Goal: Navigation & Orientation: Find specific page/section

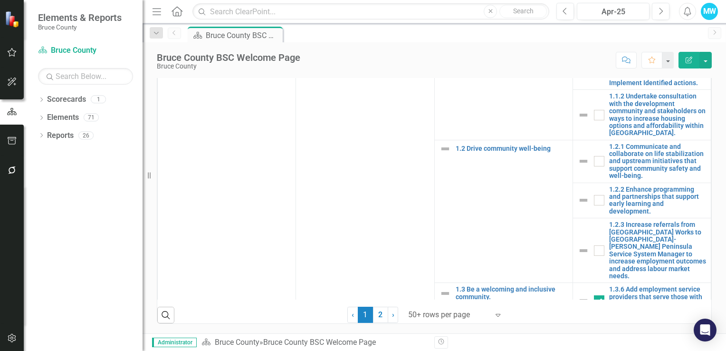
scroll to position [620, 0]
click at [42, 99] on icon "Dropdown" at bounding box center [41, 100] width 7 height 5
click at [39, 134] on icon "Dropdown" at bounding box center [41, 135] width 7 height 5
click at [47, 188] on icon at bounding box center [46, 189] width 2 height 4
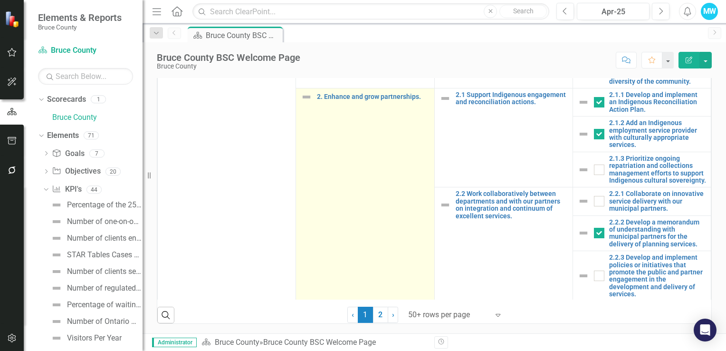
scroll to position [475, 0]
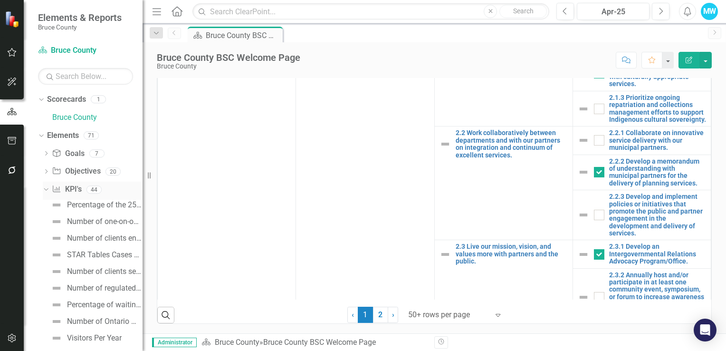
click at [72, 190] on link "KPI KPI's" at bounding box center [66, 189] width 29 height 11
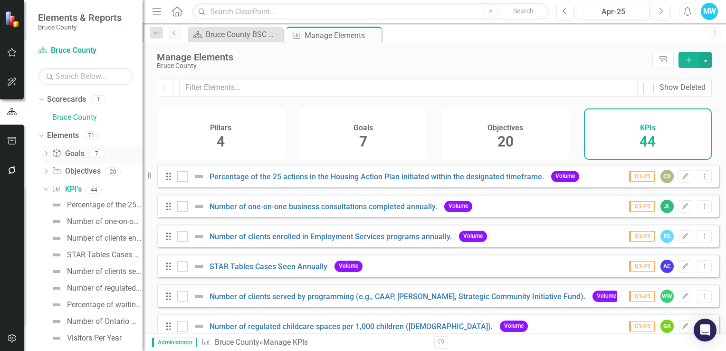
click at [59, 151] on icon "Goal" at bounding box center [57, 153] width 10 height 8
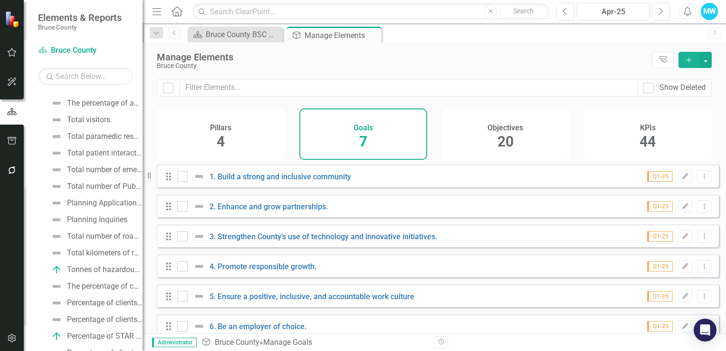
scroll to position [598, 0]
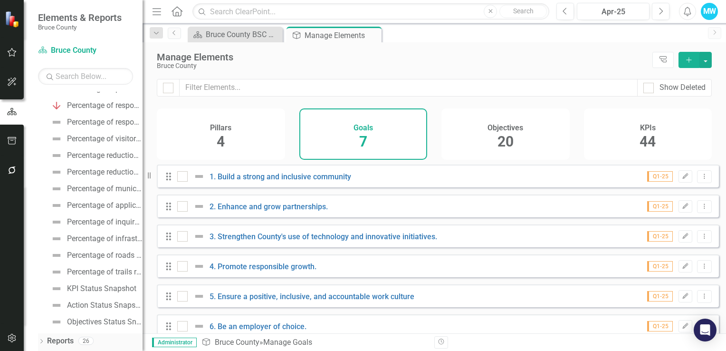
click at [39, 338] on div "Dropdown" at bounding box center [41, 342] width 7 height 8
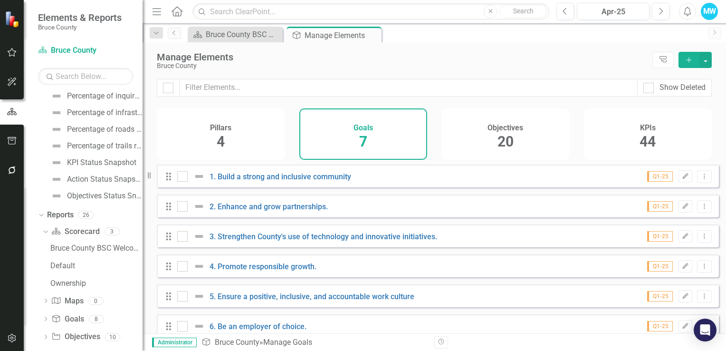
scroll to position [752, 0]
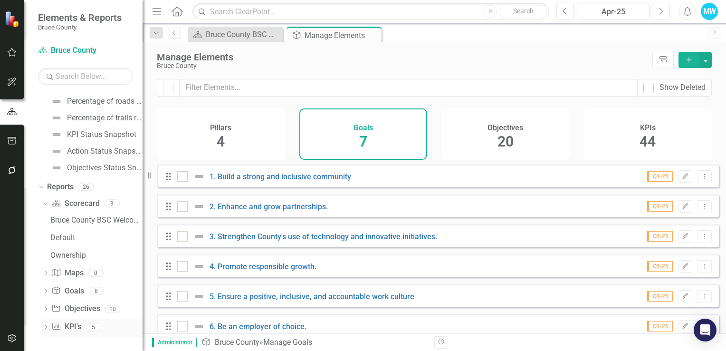
click at [72, 325] on link "KPI KPI's" at bounding box center [65, 326] width 29 height 11
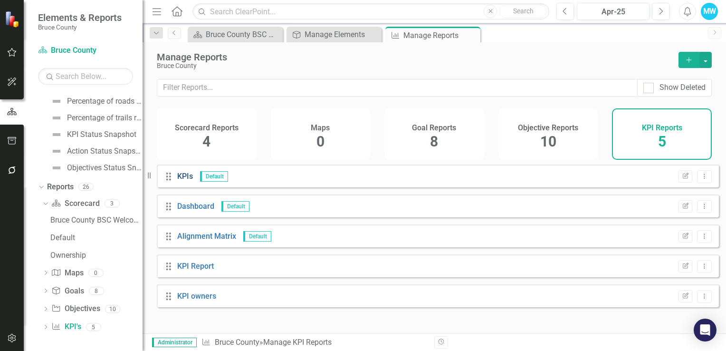
click at [183, 181] on link "KPIs" at bounding box center [185, 176] width 16 height 9
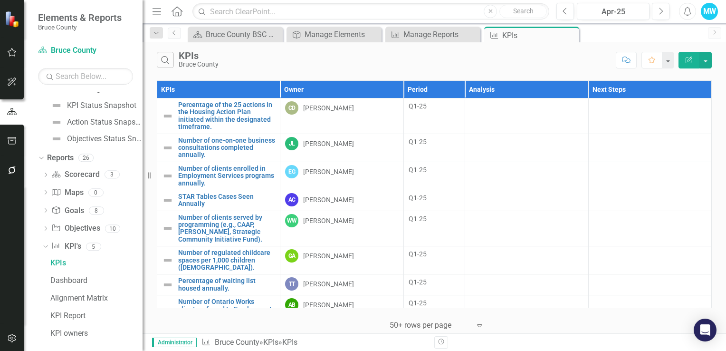
scroll to position [787, 0]
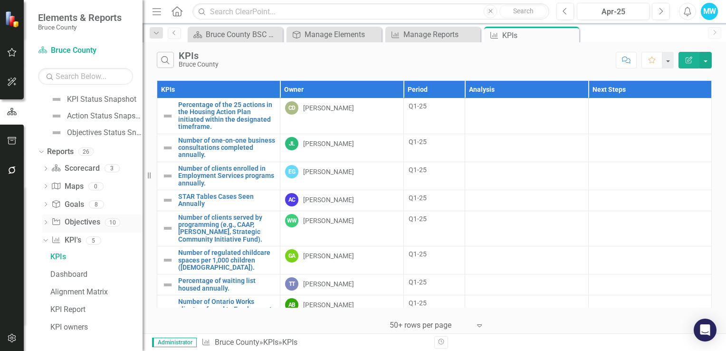
click at [85, 219] on link "Objective Objectives" at bounding box center [75, 222] width 48 height 11
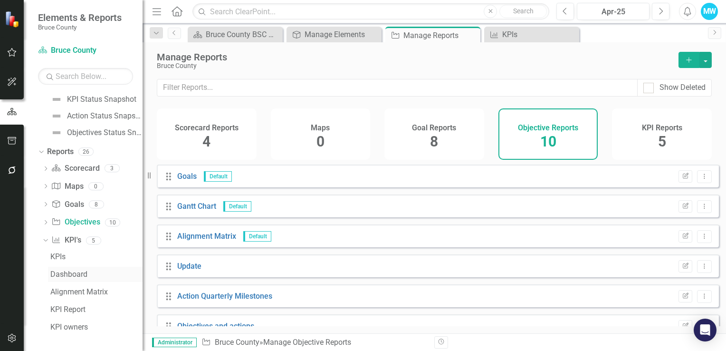
click at [84, 276] on div "Dashboard" at bounding box center [96, 274] width 92 height 9
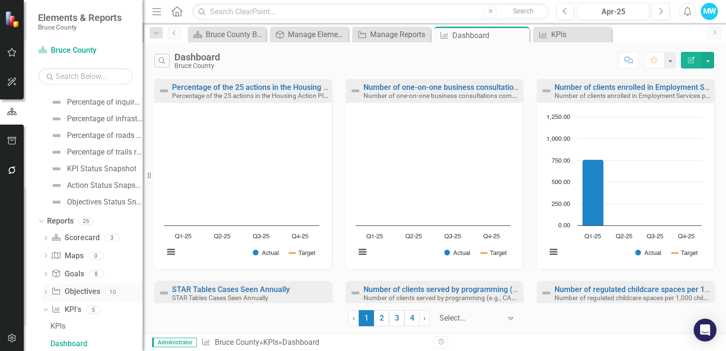
click at [73, 293] on link "Objective Objectives" at bounding box center [75, 291] width 48 height 11
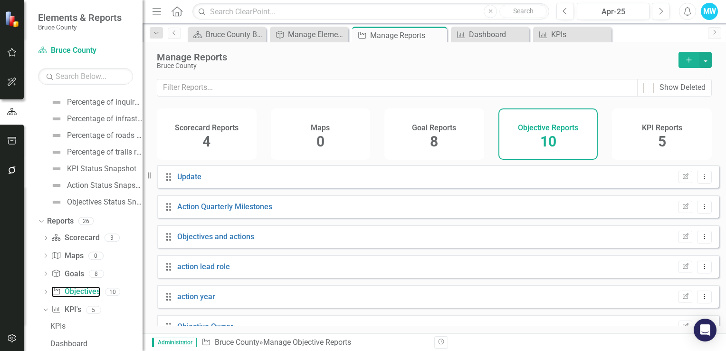
scroll to position [137, 0]
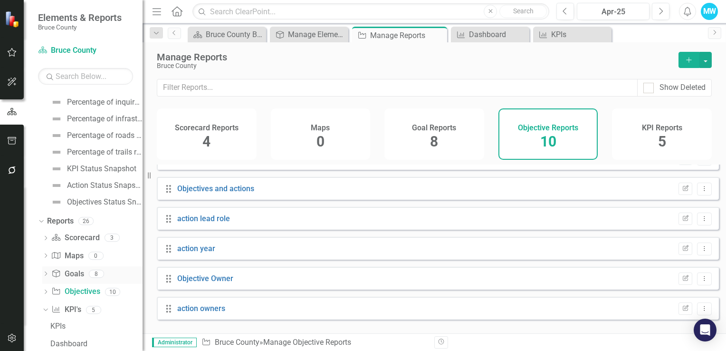
click at [76, 273] on link "Goal Goals" at bounding box center [67, 273] width 32 height 11
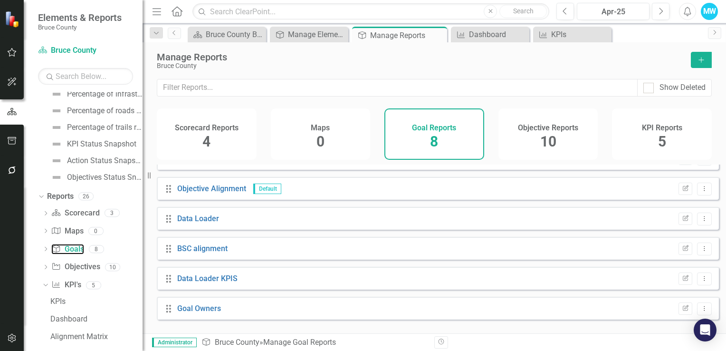
scroll to position [787, 0]
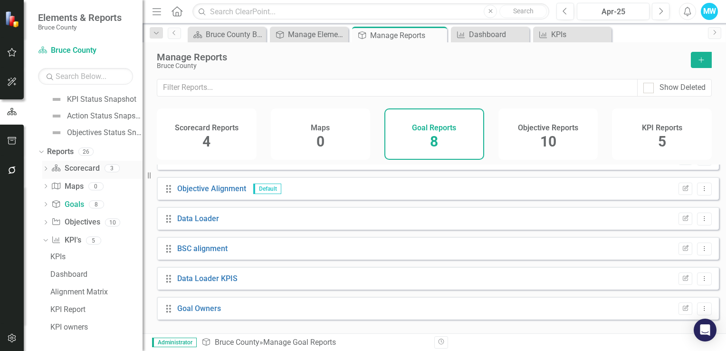
click at [74, 168] on link "Scorecard Scorecard" at bounding box center [75, 168] width 48 height 11
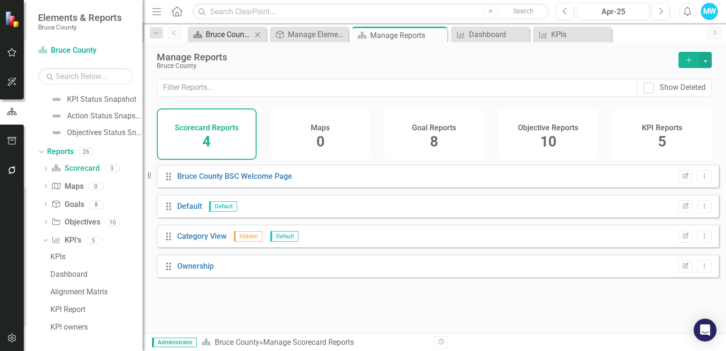
click at [218, 35] on div "Bruce County BSC Welcome Page" at bounding box center [229, 35] width 46 height 12
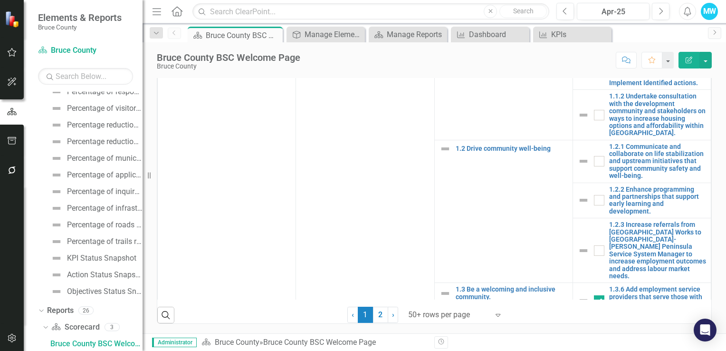
scroll to position [553, 0]
click at [572, 54] on th "Actions" at bounding box center [641, 46] width 138 height 18
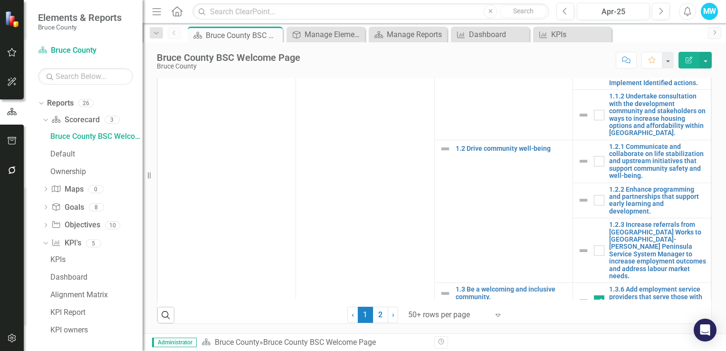
scroll to position [839, 0]
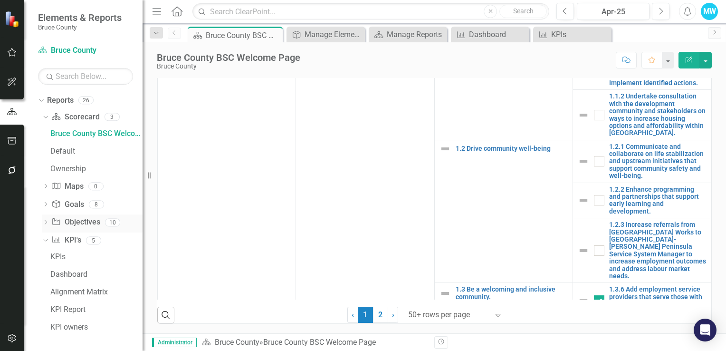
click at [73, 221] on link "Objective Objectives" at bounding box center [75, 222] width 48 height 11
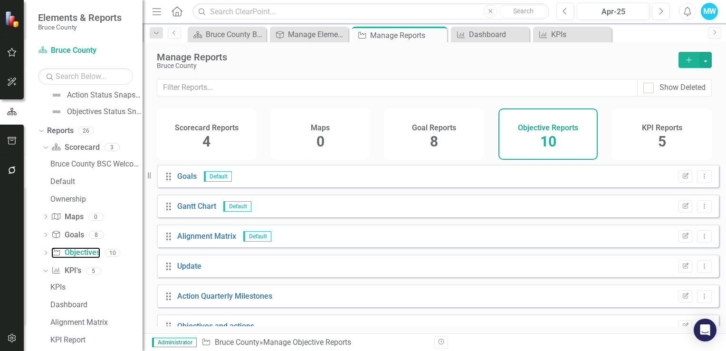
scroll to position [839, 0]
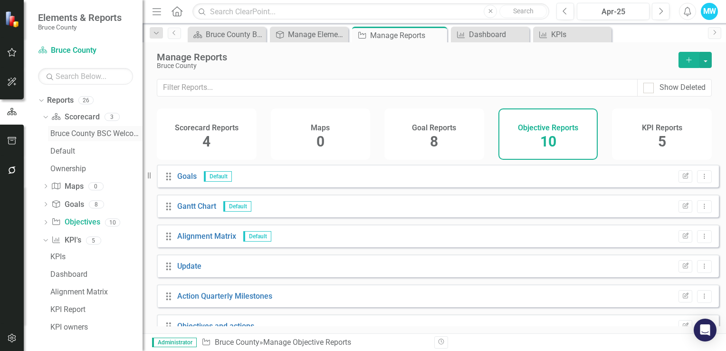
click at [82, 133] on div "Bruce County BSC Welcome Page" at bounding box center [96, 133] width 92 height 9
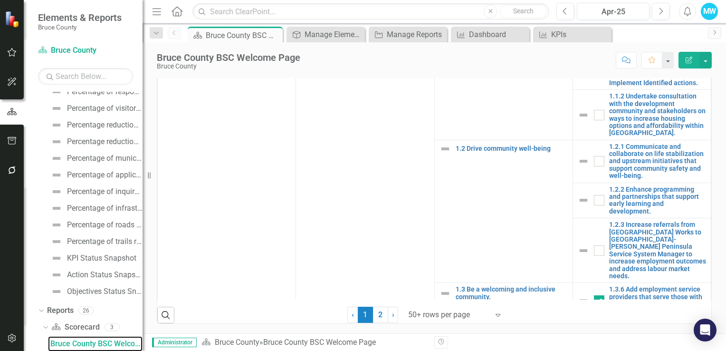
scroll to position [620, 0]
click at [494, 317] on icon "Expand" at bounding box center [498, 315] width 10 height 8
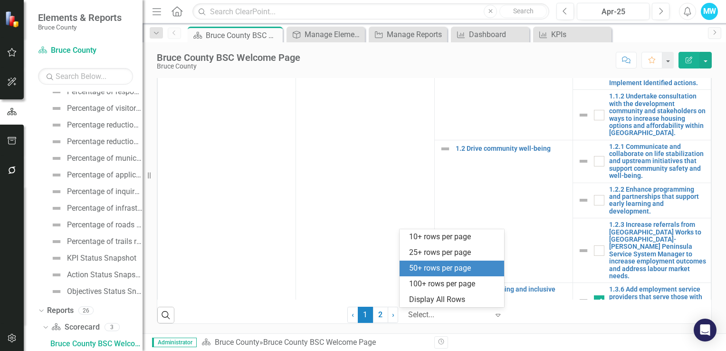
click at [502, 318] on div "Expand" at bounding box center [500, 314] width 14 height 17
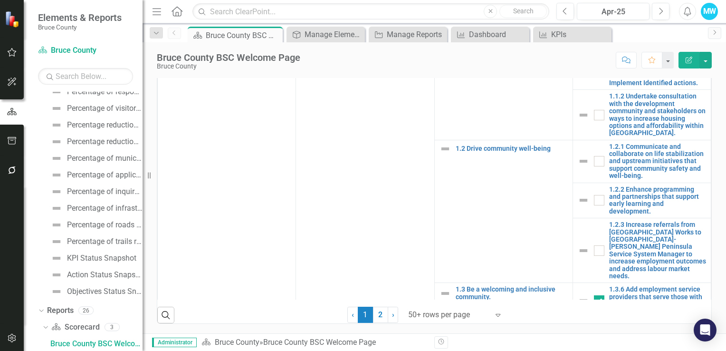
scroll to position [374, 0]
click at [341, 35] on div "Manage Elements" at bounding box center [328, 35] width 46 height 12
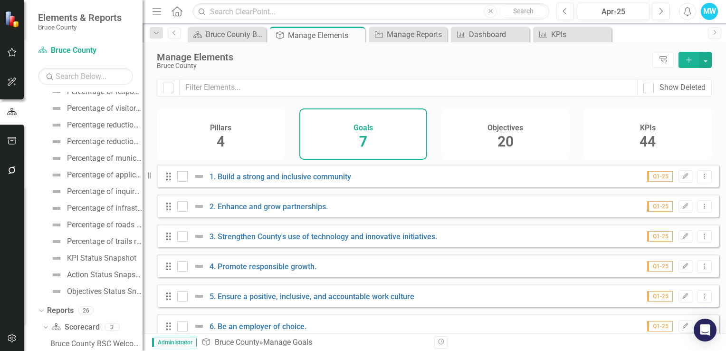
click at [518, 134] on div "Objectives 20" at bounding box center [505, 133] width 128 height 51
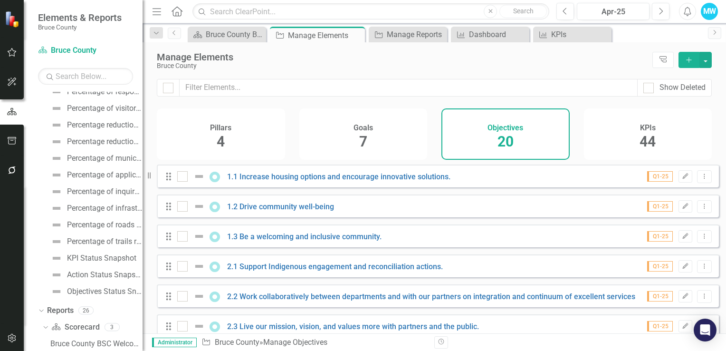
click at [646, 135] on span "44" at bounding box center [647, 141] width 16 height 17
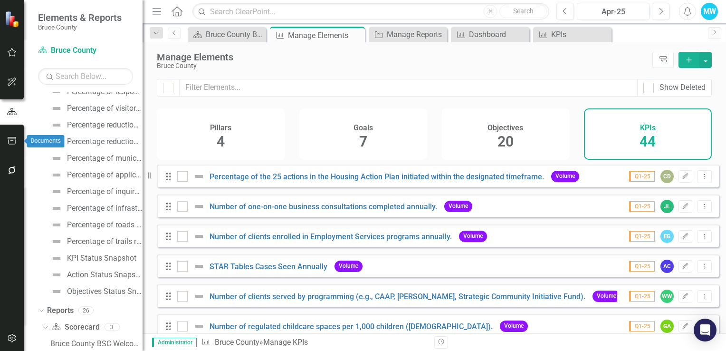
click at [11, 143] on icon "button" at bounding box center [12, 141] width 10 height 8
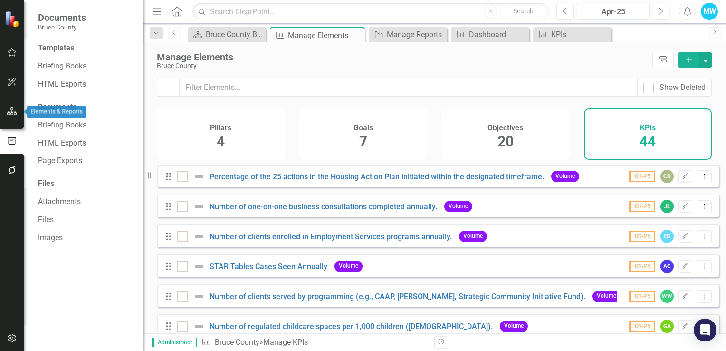
click at [7, 111] on icon "button" at bounding box center [12, 111] width 10 height 8
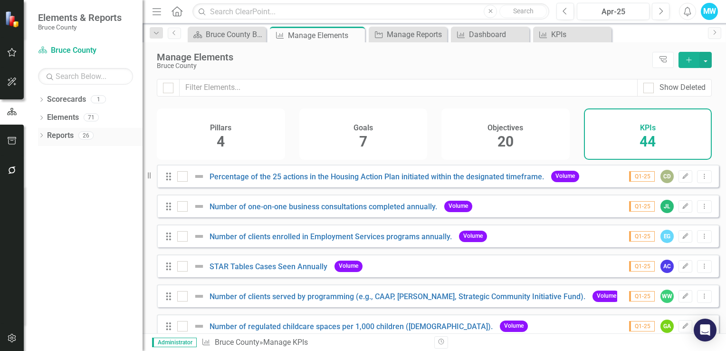
click at [44, 134] on icon "Dropdown" at bounding box center [41, 135] width 7 height 5
click at [42, 117] on icon "Dropdown" at bounding box center [41, 118] width 7 height 5
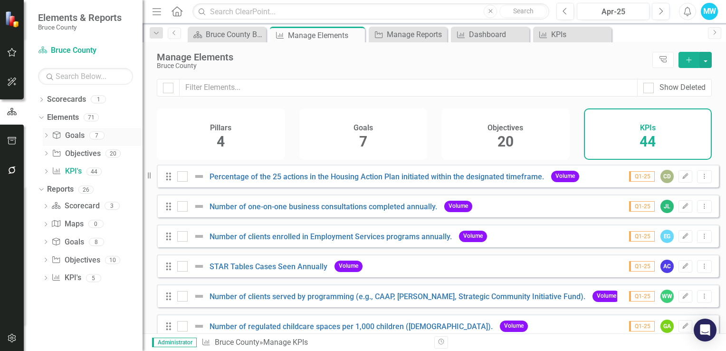
click at [67, 133] on link "Goal Goals" at bounding box center [68, 135] width 32 height 11
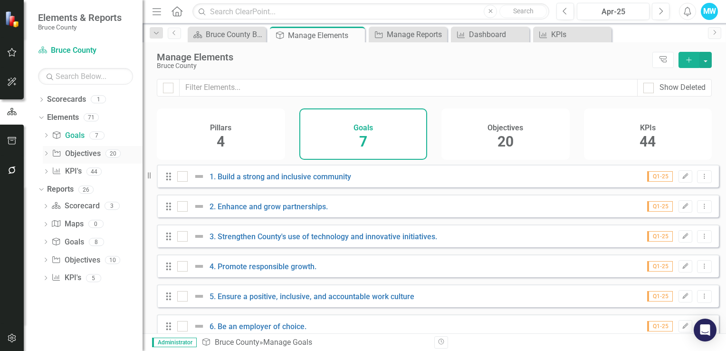
click at [81, 156] on link "Objective Objectives" at bounding box center [76, 153] width 48 height 11
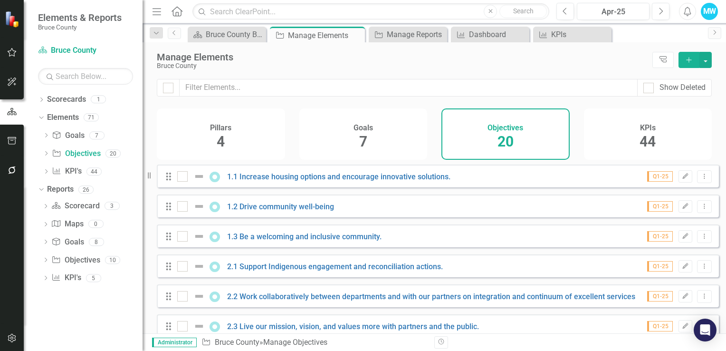
click at [241, 133] on div "Pillars 4" at bounding box center [221, 133] width 128 height 51
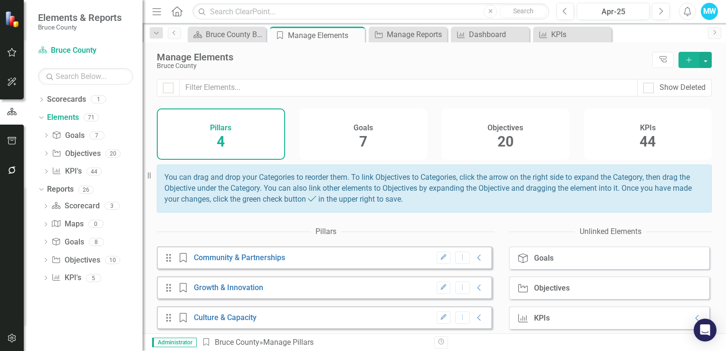
scroll to position [38, 0]
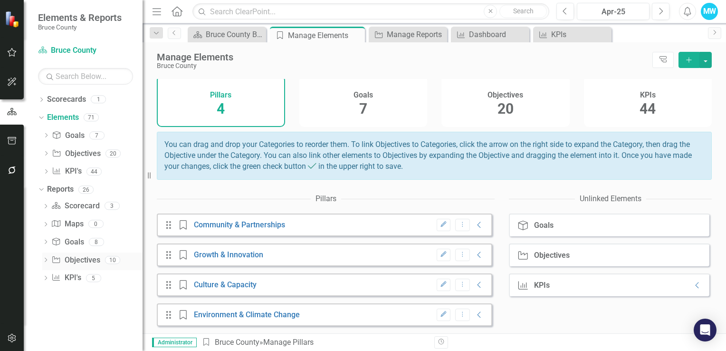
click at [46, 259] on icon "Dropdown" at bounding box center [45, 260] width 7 height 5
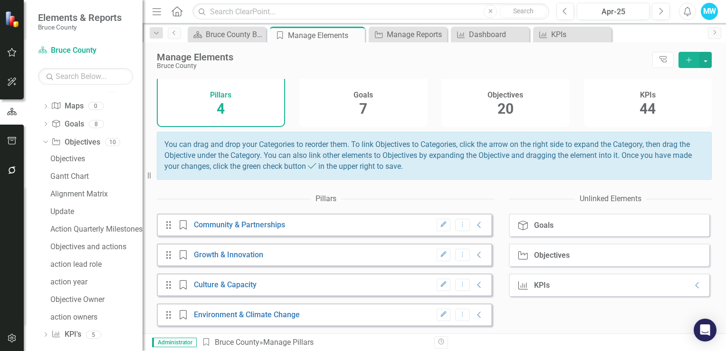
scroll to position [125, 0]
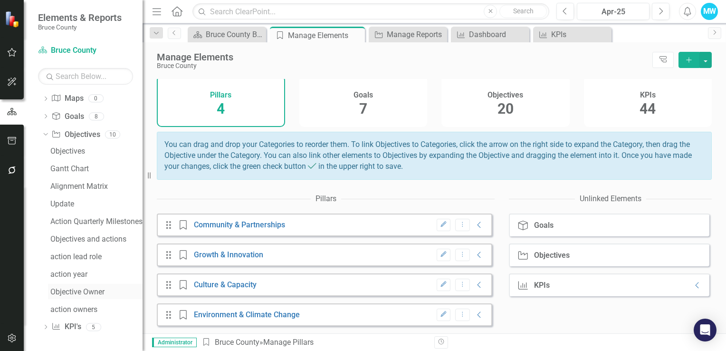
click at [99, 293] on div "Objective Owner" at bounding box center [96, 291] width 92 height 9
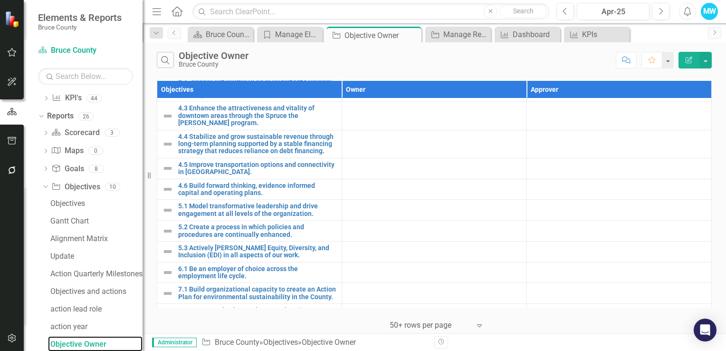
scroll to position [234, 0]
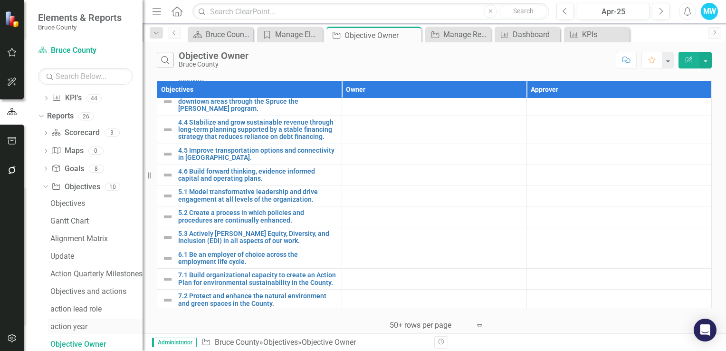
click at [79, 327] on div "action year" at bounding box center [96, 326] width 92 height 9
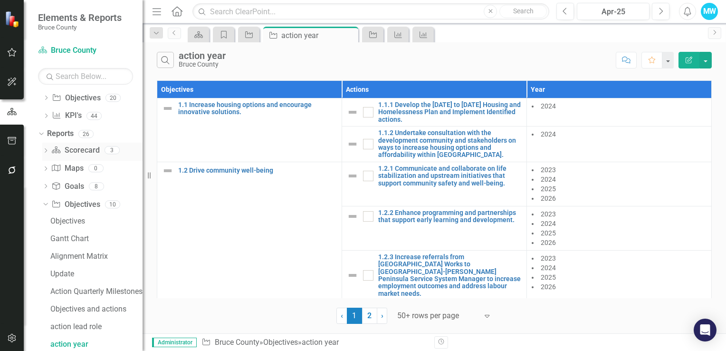
click at [44, 152] on icon "Dropdown" at bounding box center [45, 151] width 7 height 5
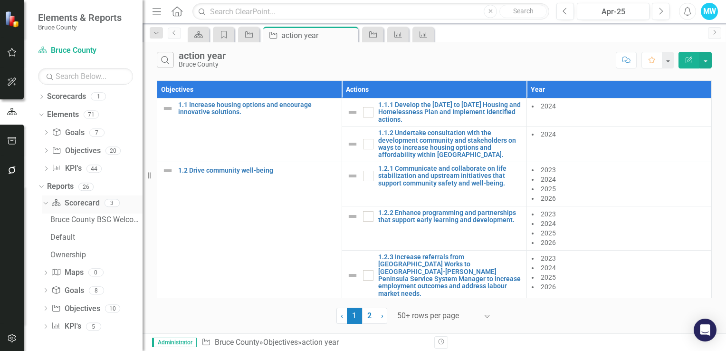
scroll to position [2, 0]
click at [45, 131] on icon "Dropdown" at bounding box center [46, 133] width 7 height 5
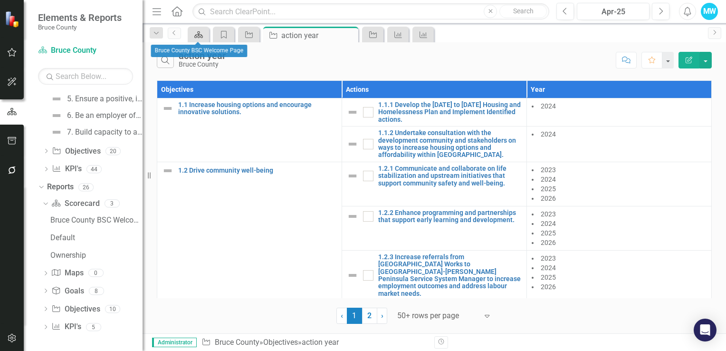
click at [201, 35] on icon at bounding box center [198, 34] width 9 height 7
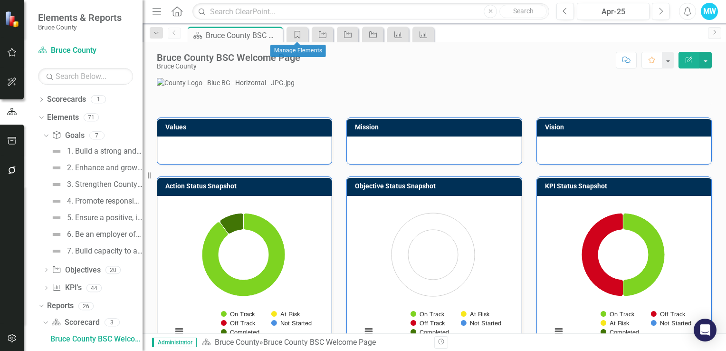
click at [294, 35] on icon "Pillar" at bounding box center [298, 35] width 10 height 8
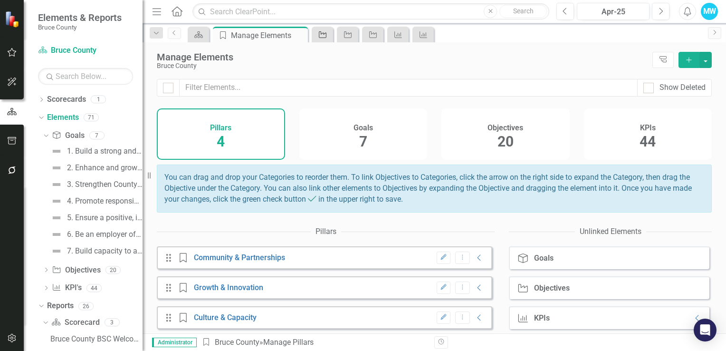
click at [318, 33] on icon "Objective" at bounding box center [323, 35] width 10 height 8
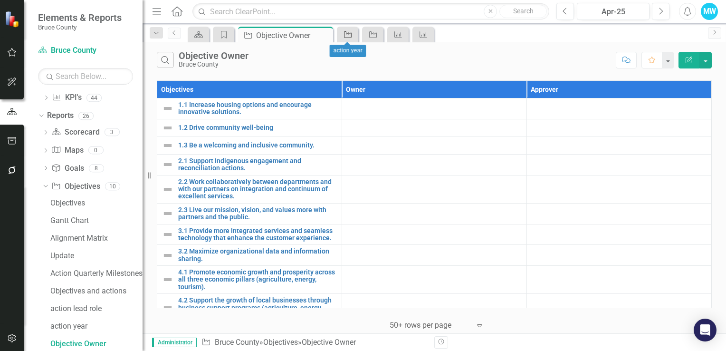
click at [342, 37] on div "Objective" at bounding box center [345, 35] width 13 height 12
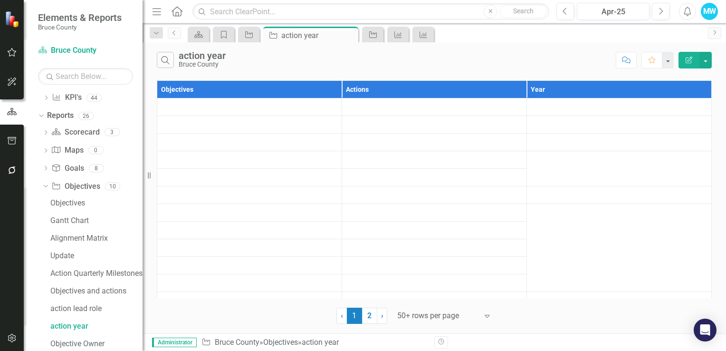
scroll to position [172, 0]
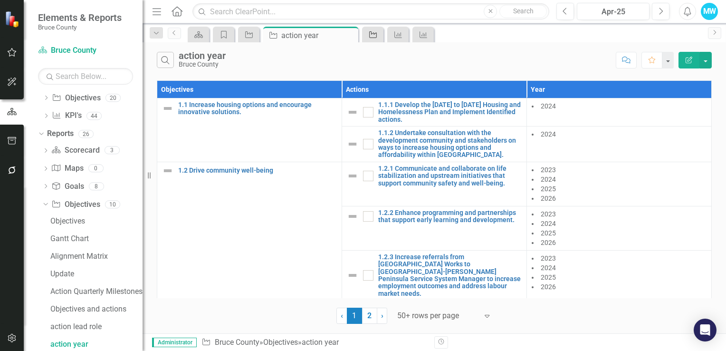
click at [368, 35] on icon "Objective" at bounding box center [373, 35] width 10 height 8
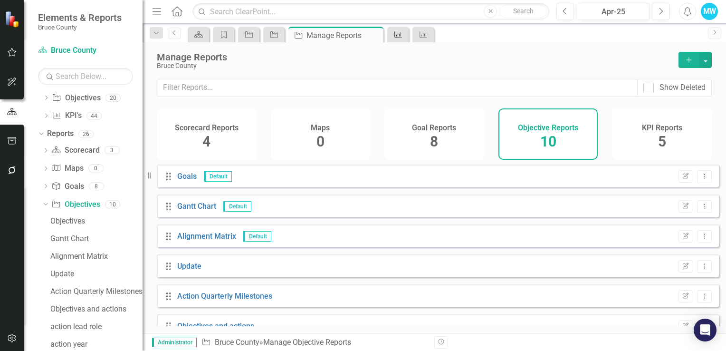
click at [395, 35] on icon "KPI" at bounding box center [398, 35] width 10 height 8
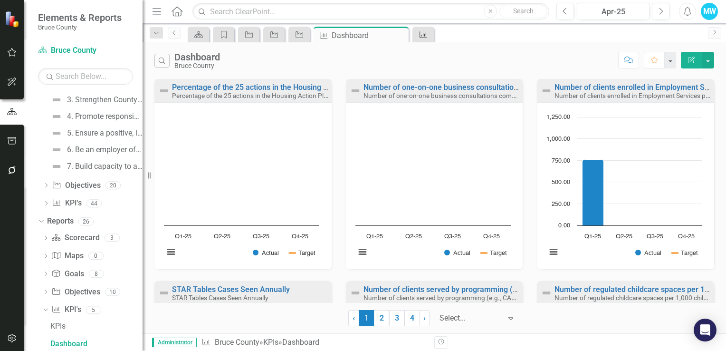
click at [426, 39] on div "KPI" at bounding box center [421, 35] width 13 height 12
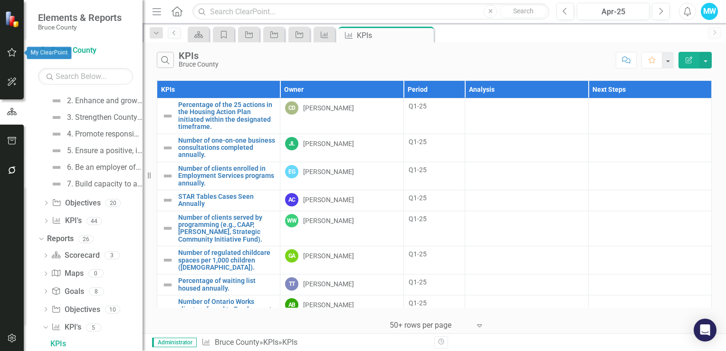
click at [13, 53] on icon "button" at bounding box center [12, 52] width 10 height 8
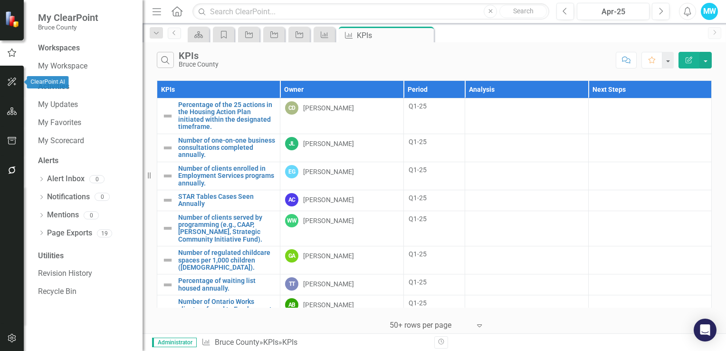
click at [9, 108] on icon "button" at bounding box center [12, 111] width 10 height 8
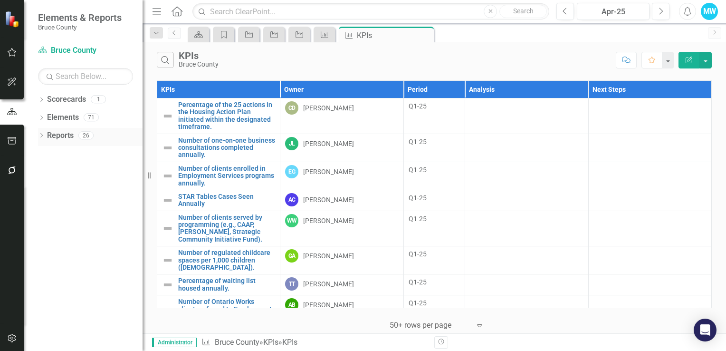
click at [40, 134] on icon "Dropdown" at bounding box center [41, 135] width 7 height 5
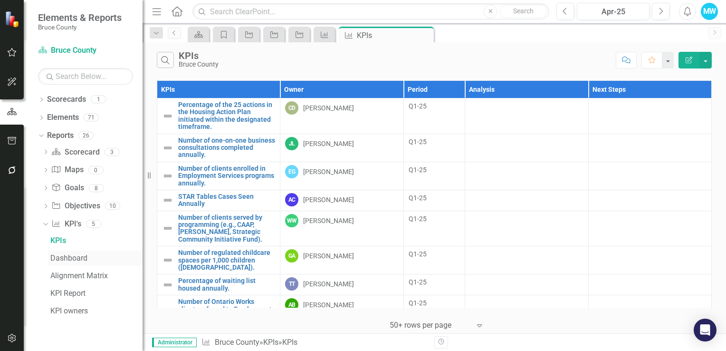
click at [70, 263] on link "Dashboard" at bounding box center [95, 257] width 95 height 15
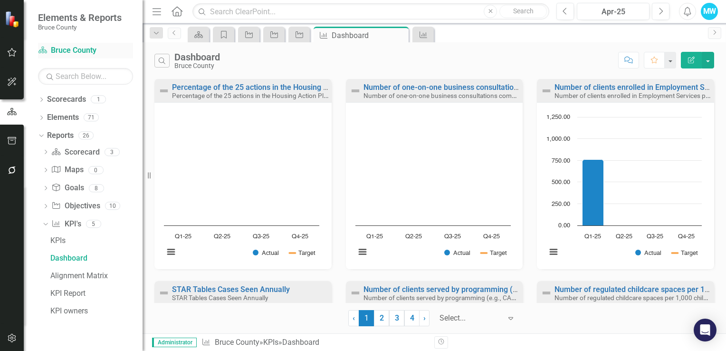
click at [82, 56] on link "Scorecard Bruce County" at bounding box center [85, 50] width 95 height 11
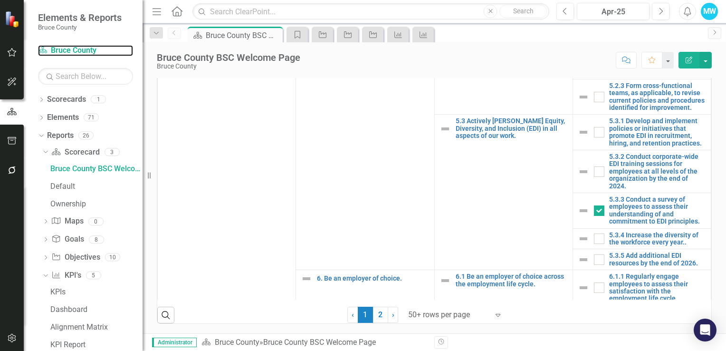
scroll to position [620, 0]
click at [496, 315] on icon at bounding box center [498, 315] width 5 height 3
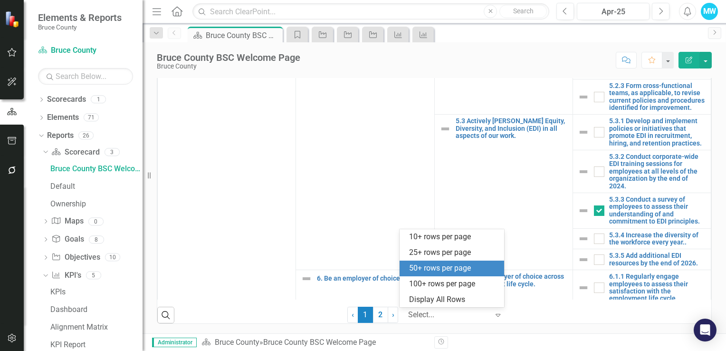
click at [496, 315] on icon at bounding box center [498, 315] width 5 height 3
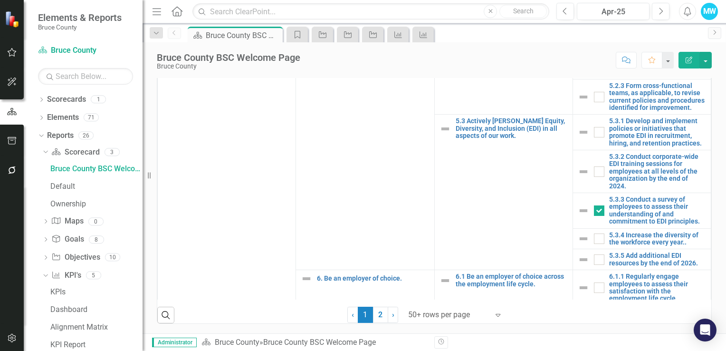
scroll to position [382, 0]
click at [78, 204] on div "Ownership" at bounding box center [96, 204] width 92 height 9
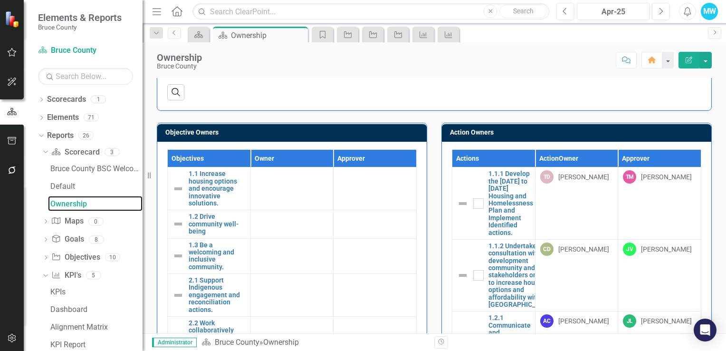
scroll to position [124, 0]
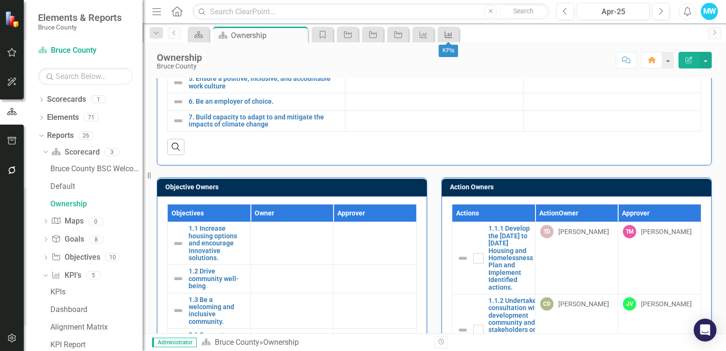
click at [447, 35] on icon "KPI" at bounding box center [449, 35] width 10 height 8
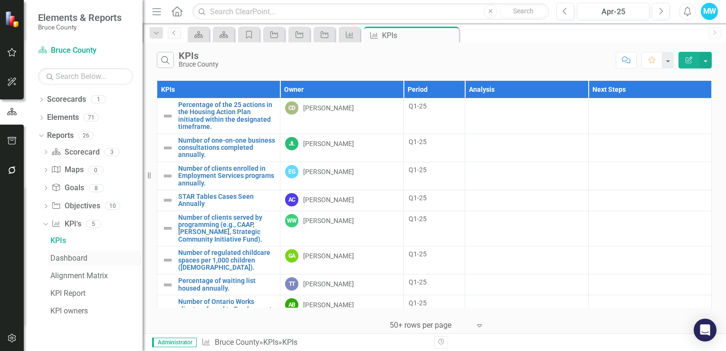
click at [85, 259] on div "Dashboard" at bounding box center [96, 258] width 92 height 9
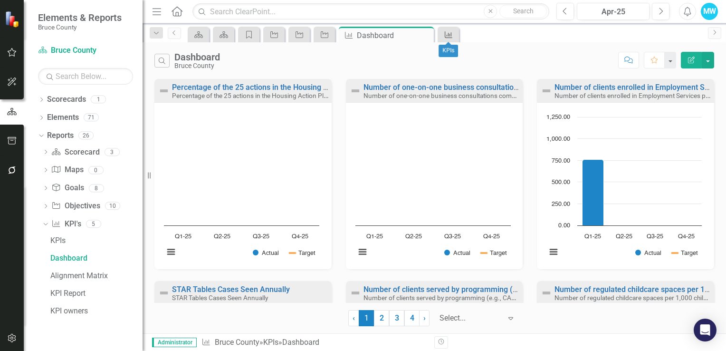
click at [446, 34] on icon "KPI" at bounding box center [449, 35] width 10 height 8
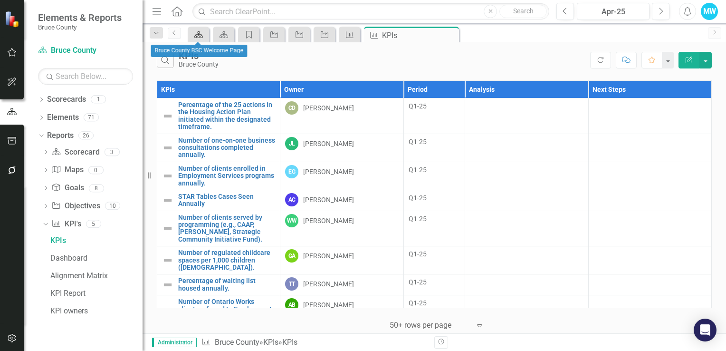
click at [197, 38] on div "Scorecard" at bounding box center [196, 35] width 13 height 12
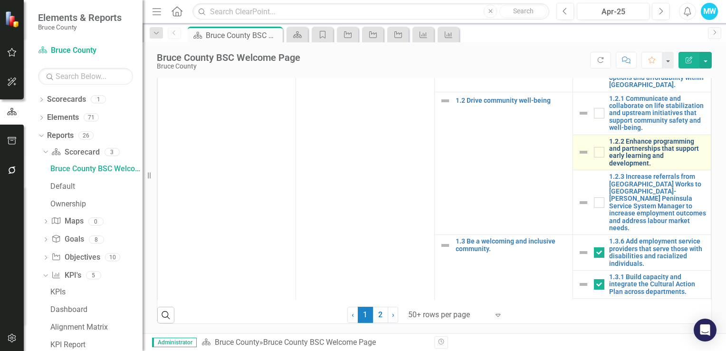
scroll to position [143, 0]
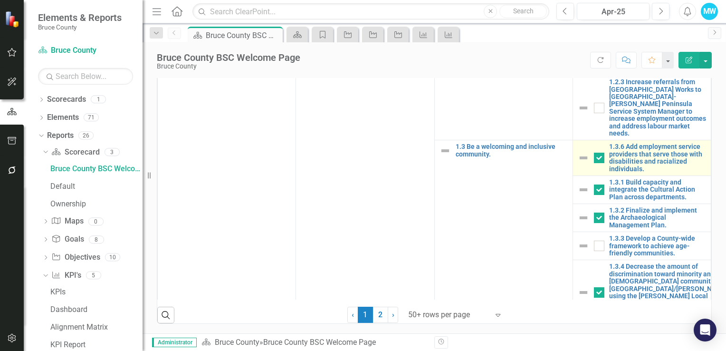
click at [594, 191] on input "checkbox" at bounding box center [597, 187] width 6 height 6
checkbox input "false"
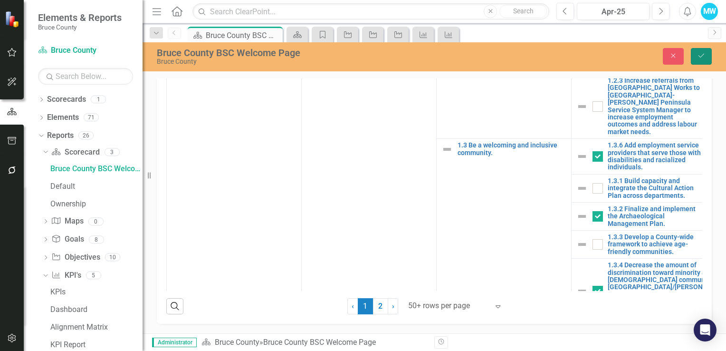
click at [704, 56] on icon "Save" at bounding box center [701, 55] width 9 height 7
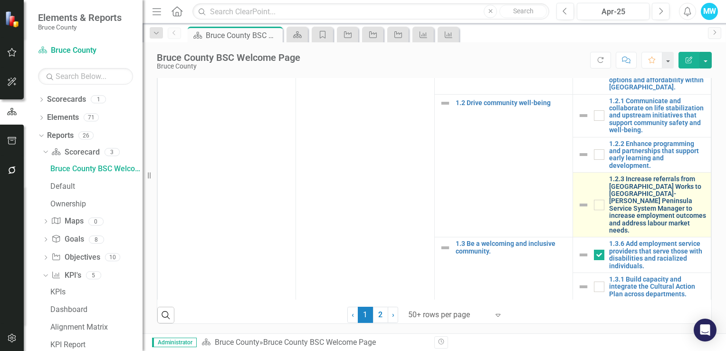
scroll to position [95, 0]
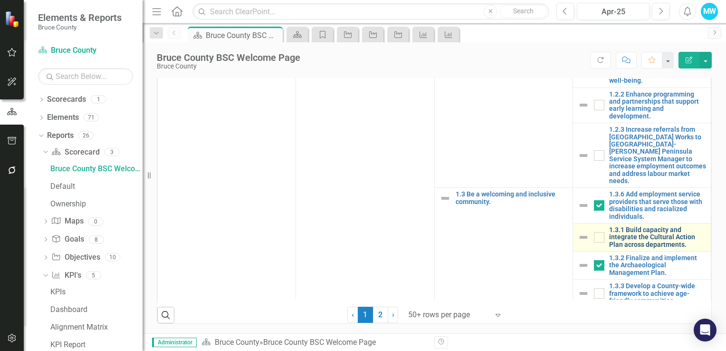
click at [628, 226] on link "1.3.1 Build capacity and integrate the Cultural Action Plan across departments." at bounding box center [657, 237] width 97 height 22
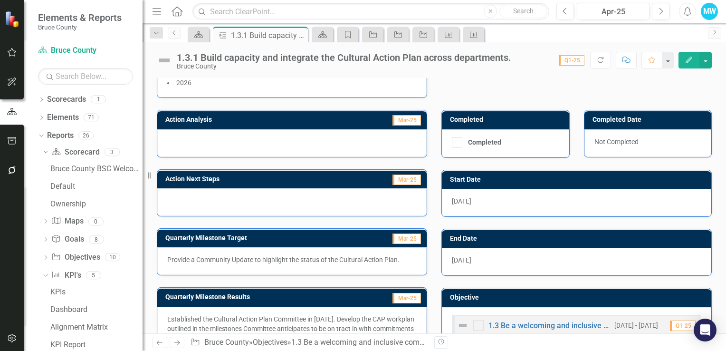
scroll to position [154, 0]
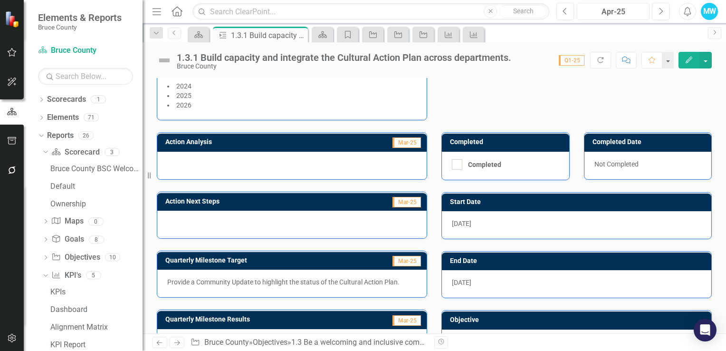
click at [622, 9] on div "Apr-25" at bounding box center [613, 11] width 66 height 11
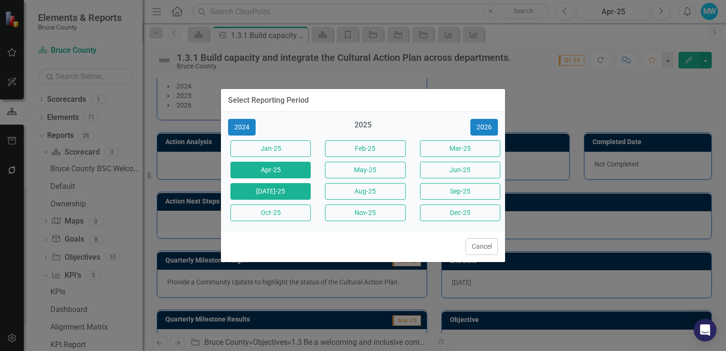
click at [296, 193] on button "[DATE]-25" at bounding box center [270, 191] width 80 height 17
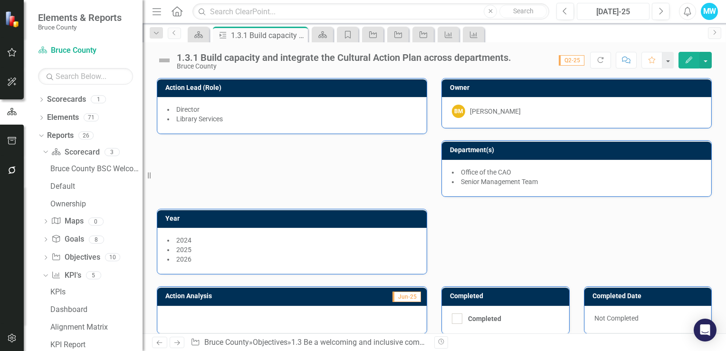
click at [633, 15] on div "[DATE]-25" at bounding box center [613, 11] width 66 height 11
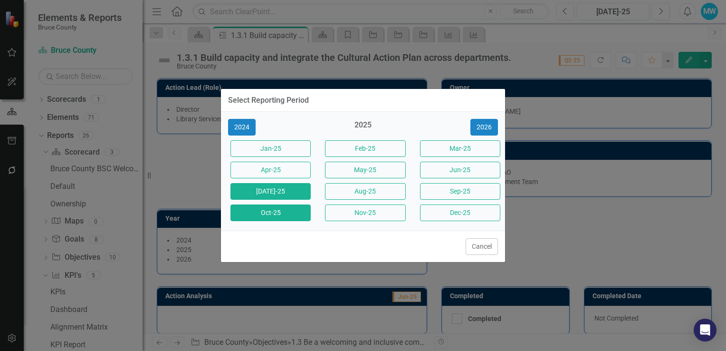
click at [255, 215] on button "Oct-25" at bounding box center [270, 212] width 80 height 17
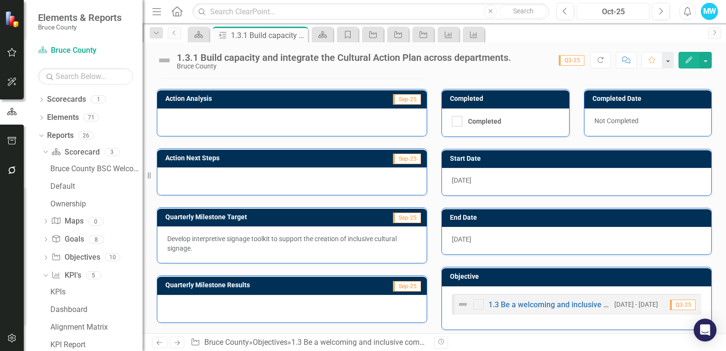
scroll to position [199, 0]
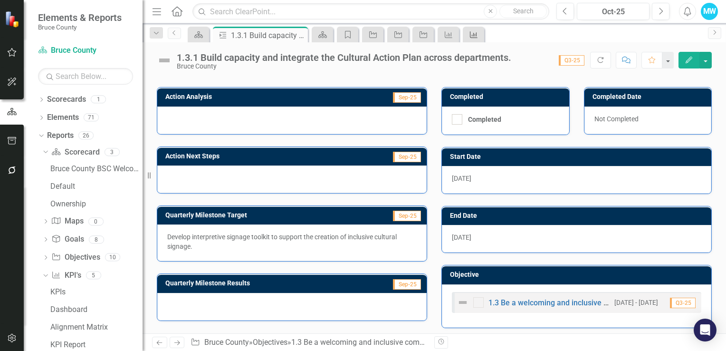
click at [474, 37] on icon "KPI" at bounding box center [474, 35] width 10 height 8
